Goal: Obtain resource: Download file/media

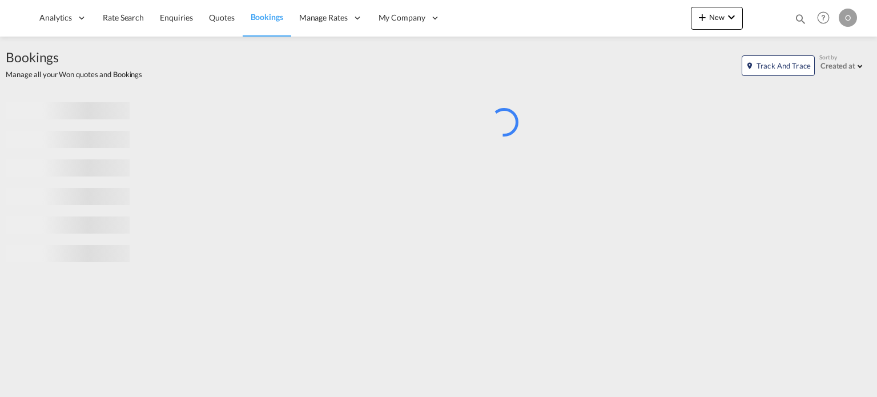
click at [797, 19] on md-icon "icon-magnify" at bounding box center [800, 19] width 13 height 13
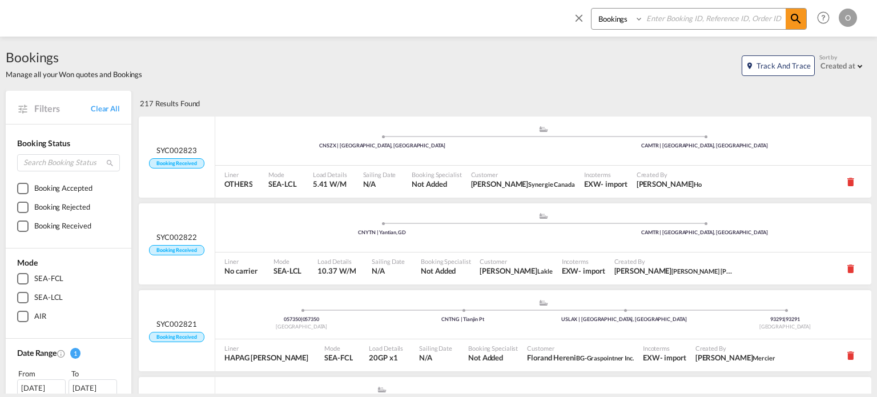
click at [635, 22] on select "Bookings Quotes Enquiries" at bounding box center [618, 19] width 54 height 21
select select "Quotes"
click at [591, 9] on select "Bookings Quotes Enquiries" at bounding box center [618, 19] width 54 height 21
click at [676, 14] on input at bounding box center [714, 19] width 142 height 20
paste input "SYC000013871"
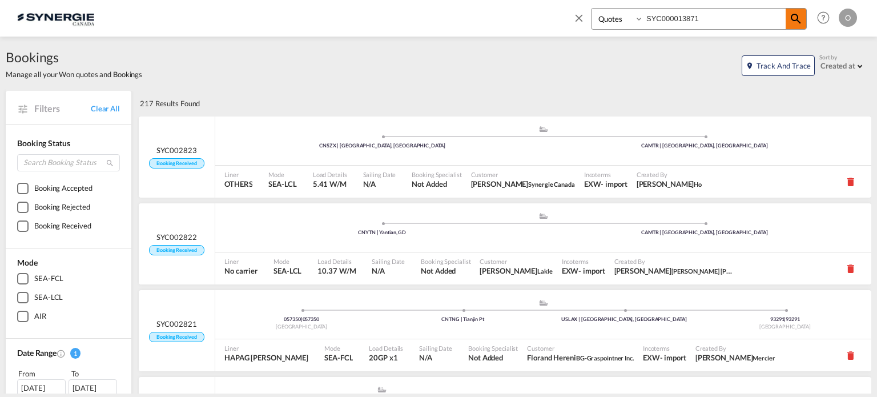
click at [792, 21] on md-icon "icon-magnify" at bounding box center [796, 19] width 14 height 14
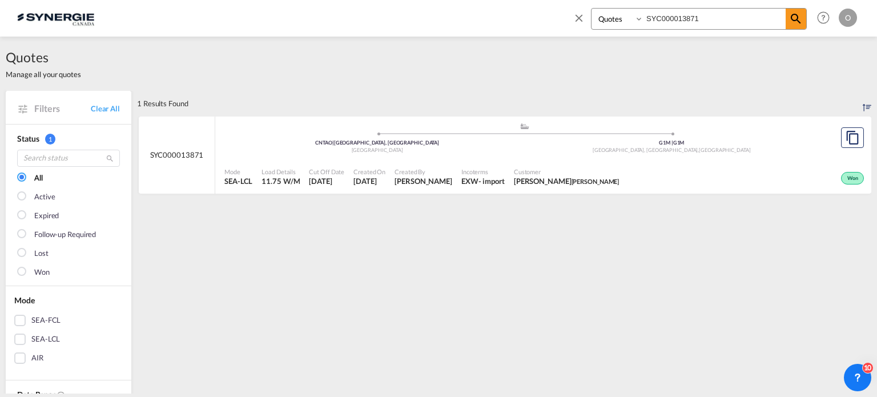
click at [680, 173] on div "Won" at bounding box center [744, 177] width 243 height 29
click at [680, 15] on input "SYC000013871" at bounding box center [714, 19] width 142 height 20
click at [679, 15] on input "SYC000013871" at bounding box center [714, 19] width 142 height 20
paste input "59"
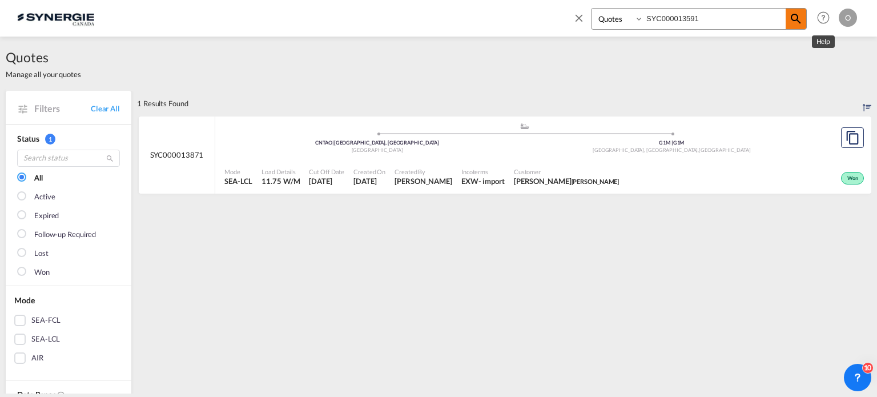
type input "SYC000013591"
click at [802, 20] on md-icon "icon-magnify" at bounding box center [796, 19] width 14 height 14
click at [779, 160] on div "Mode SEA-LCL Load Details 7.90 W/M Cut Off Date [DATE] Created On [DATE] Create…" at bounding box center [543, 177] width 656 height 34
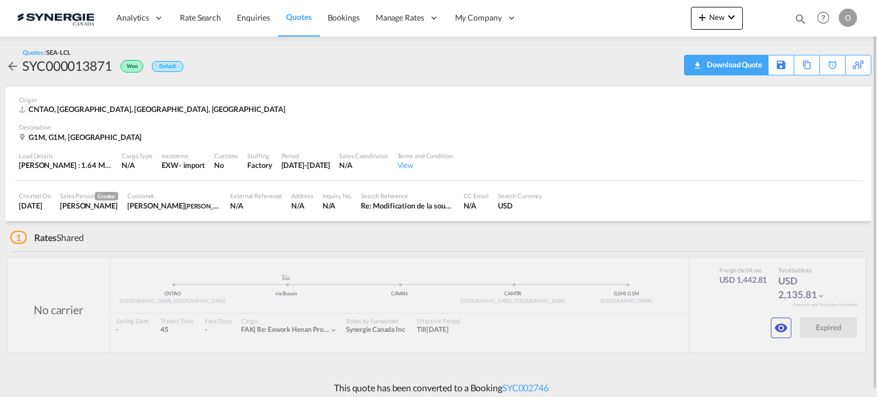
click at [708, 70] on div "Download Quote" at bounding box center [733, 64] width 58 height 18
click at [781, 329] on md-icon "icon-eye" at bounding box center [781, 328] width 14 height 14
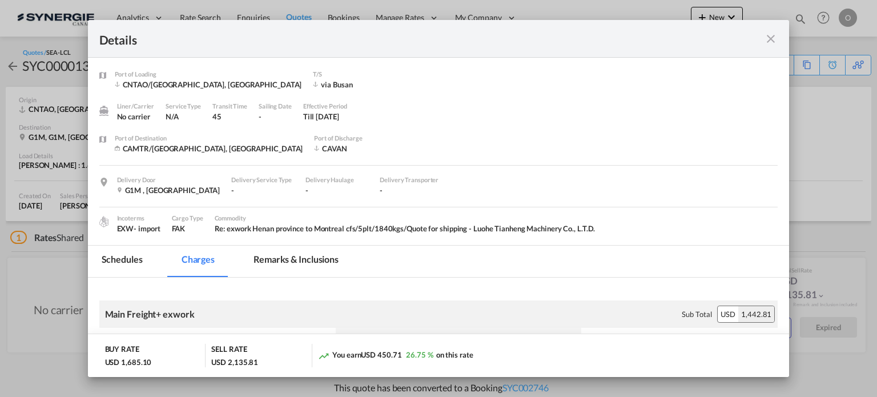
click at [277, 259] on md-tab-item "Remarks & Inclusions" at bounding box center [296, 260] width 112 height 31
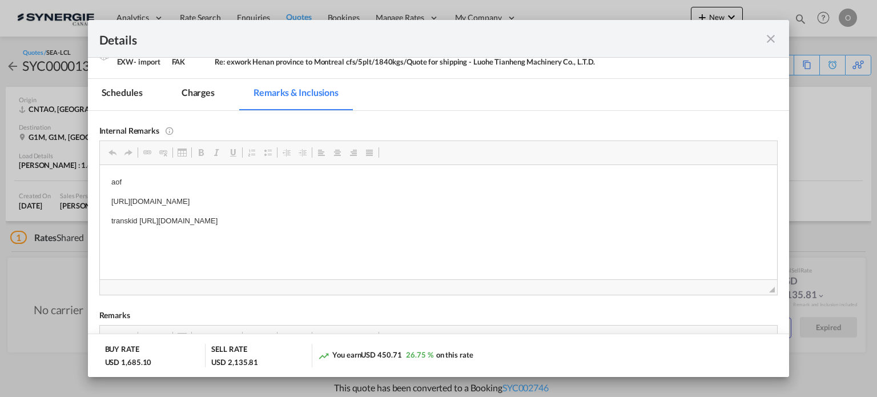
scroll to position [164, 0]
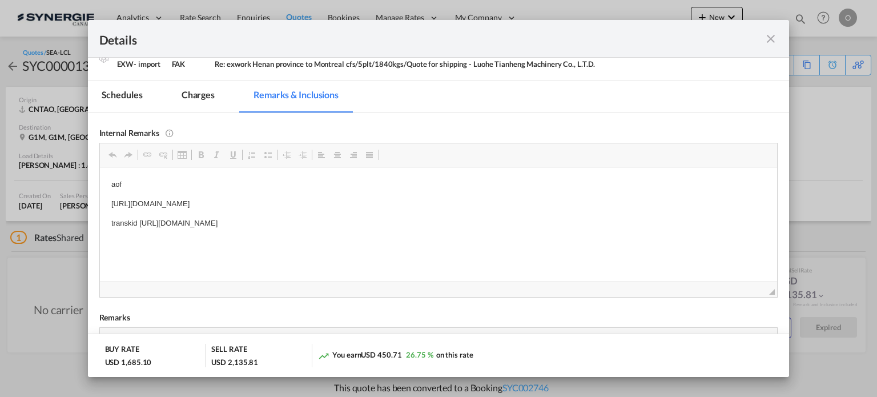
drag, startPoint x: 140, startPoint y: 222, endPoint x: 222, endPoint y: 223, distance: 82.2
drag, startPoint x: 446, startPoint y: 223, endPoint x: 138, endPoint y: 222, distance: 308.3
click at [138, 222] on p "transkid https://app.frontapp.com/open/msg_1gksdojz?key=oRgq4XkV_VCbu1HFPxzhK08…" at bounding box center [438, 223] width 655 height 12
copy p "https://app.frontapp.com/open/msg_1gksdojz?key=oRgq4XkV_VCbu1HFPxzhK08l1AybU2SY"
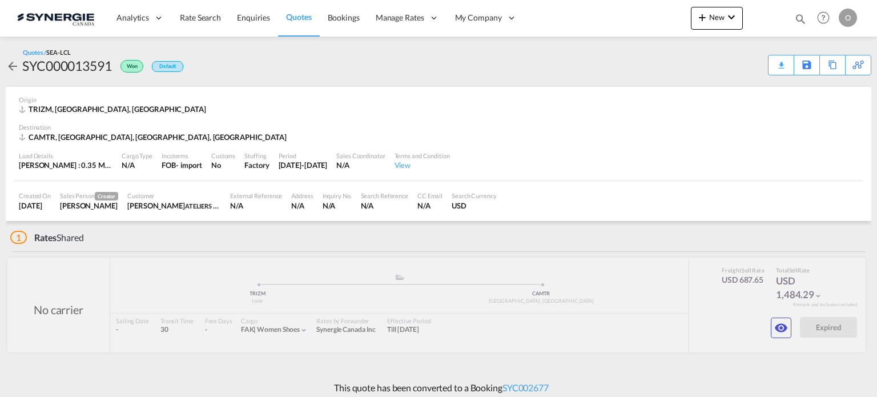
click at [0, 0] on div "Download Quote" at bounding box center [0, 0] width 0 height 0
